Goal: Task Accomplishment & Management: Manage account settings

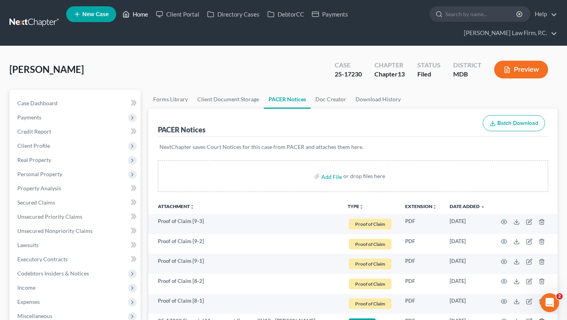
click at [152, 20] on link "Home" at bounding box center [134, 14] width 33 height 14
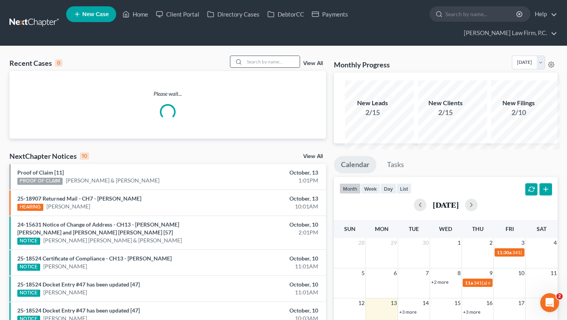
click at [244, 67] on input "search" at bounding box center [271, 61] width 55 height 11
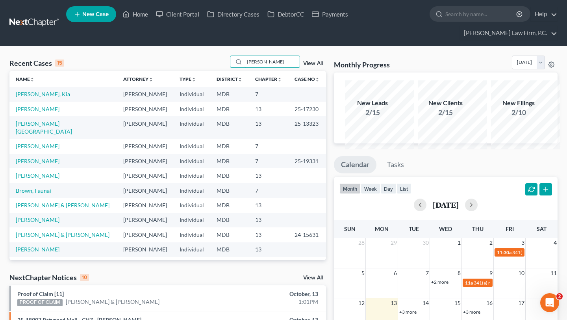
type input "[PERSON_NAME]"
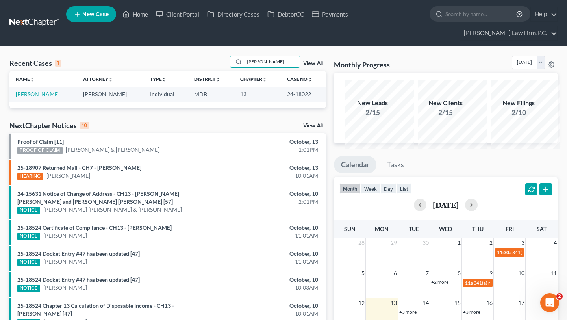
click at [24, 97] on link "[PERSON_NAME]" at bounding box center [38, 94] width 44 height 7
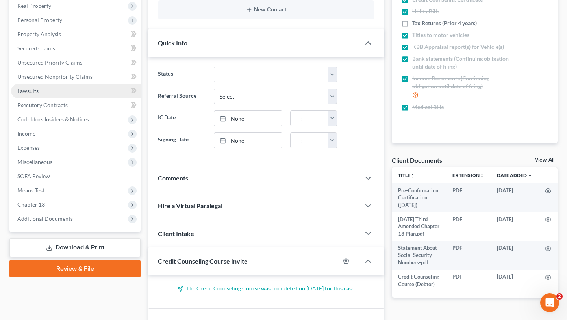
scroll to position [147, 0]
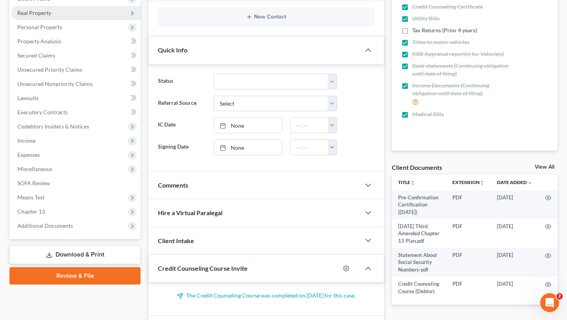
click at [54, 20] on span "Real Property" at bounding box center [75, 13] width 129 height 14
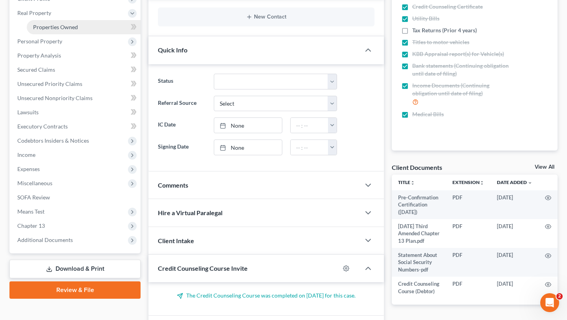
click at [55, 30] on span "Properties Owned" at bounding box center [55, 27] width 45 height 7
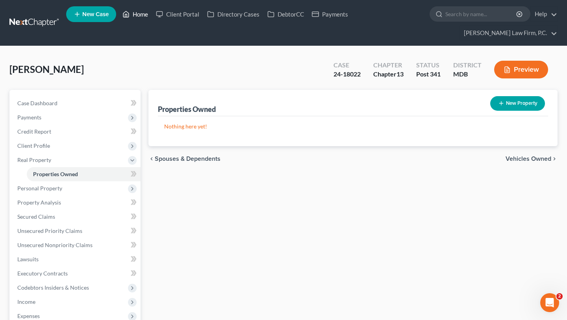
click at [152, 17] on link "Home" at bounding box center [134, 14] width 33 height 14
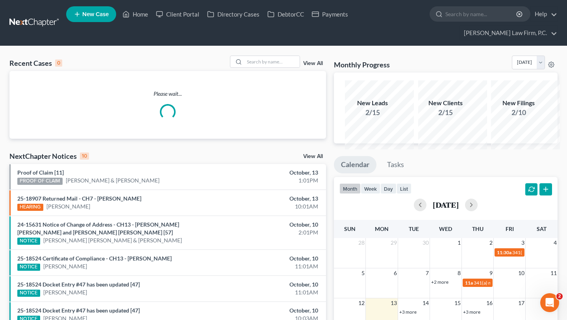
click at [276, 71] on div "Recent Cases 0 View All" at bounding box center [167, 62] width 316 height 15
click at [270, 67] on input "search" at bounding box center [271, 61] width 55 height 11
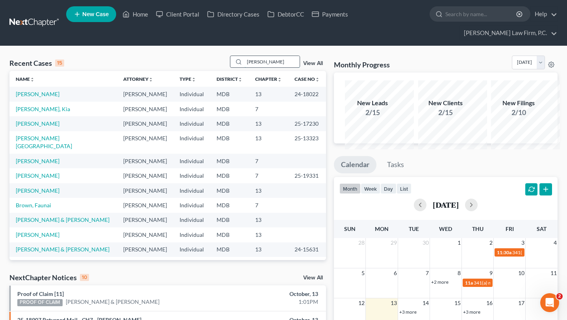
type input "[PERSON_NAME]"
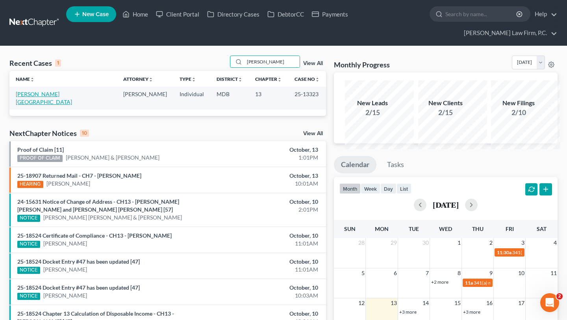
click at [39, 105] on link "[PERSON_NAME][GEOGRAPHIC_DATA]" at bounding box center [44, 98] width 56 height 15
select select "6"
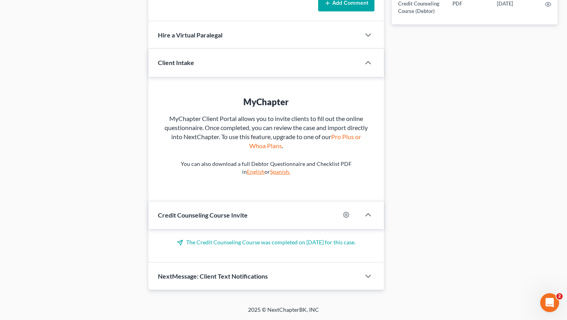
scroll to position [418, 0]
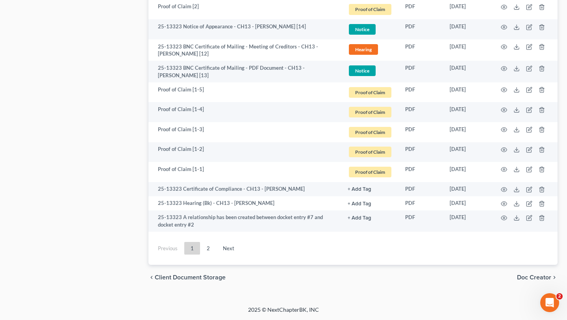
scroll to position [1790, 0]
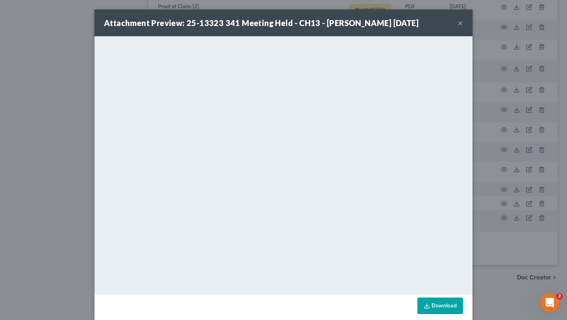
scroll to position [27, 0]
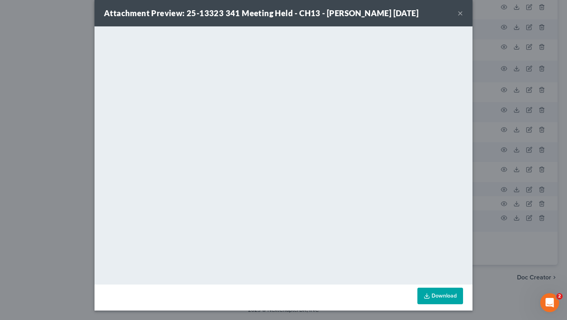
click at [463, 8] on button "×" at bounding box center [460, 12] width 6 height 9
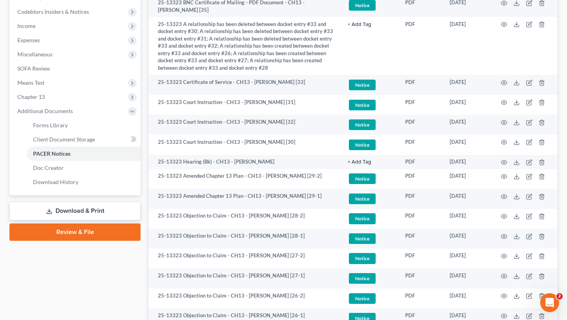
scroll to position [0, 0]
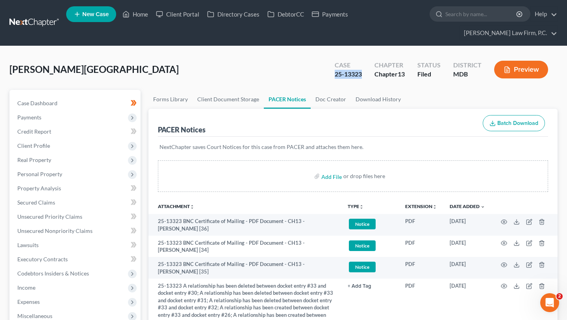
drag, startPoint x: 313, startPoint y: 86, endPoint x: 277, endPoint y: 85, distance: 35.8
click at [328, 82] on div "Case 25-13323" at bounding box center [348, 70] width 40 height 23
copy div "25-13323"
drag, startPoint x: 301, startPoint y: 87, endPoint x: 444, endPoint y: 0, distance: 167.3
